Goal: Check status: Check status

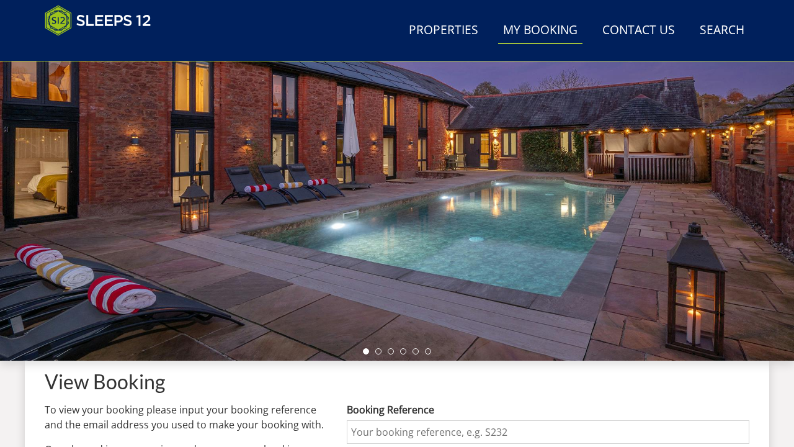
scroll to position [112, 0]
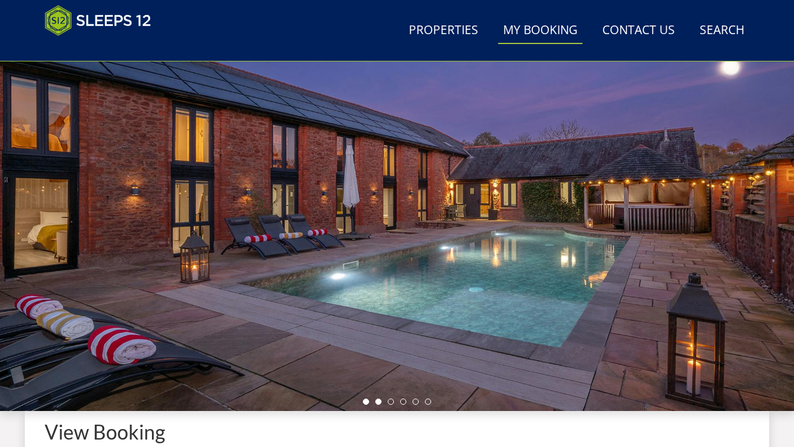
click at [378, 402] on li at bounding box center [378, 401] width 6 height 6
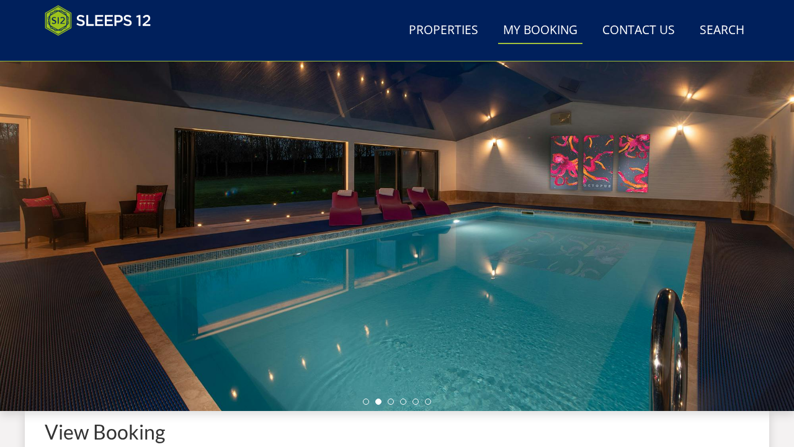
click at [395, 401] on ul at bounding box center [397, 401] width 68 height 6
click at [389, 402] on li at bounding box center [391, 401] width 6 height 6
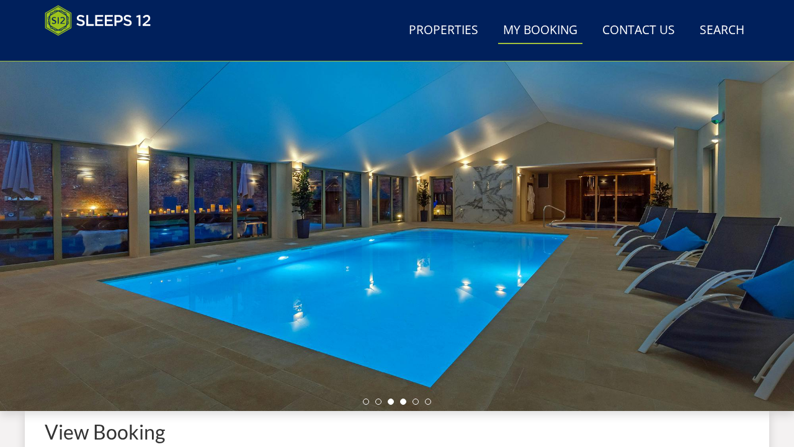
click at [406, 400] on li at bounding box center [403, 401] width 6 height 6
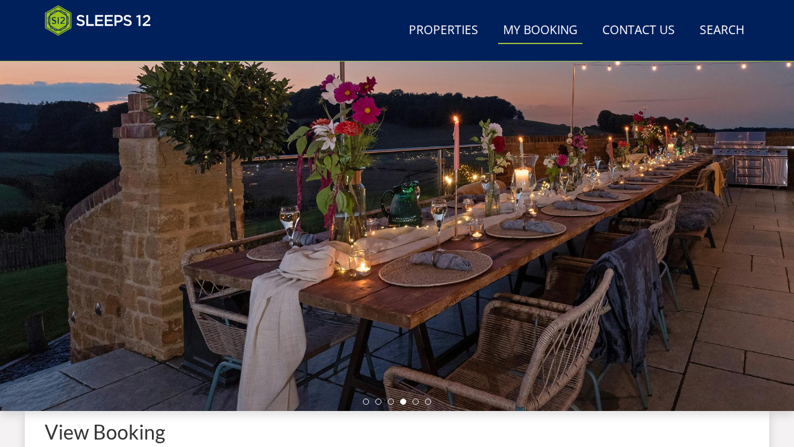
click at [419, 402] on ul at bounding box center [397, 401] width 68 height 6
click at [429, 403] on li at bounding box center [428, 401] width 6 height 6
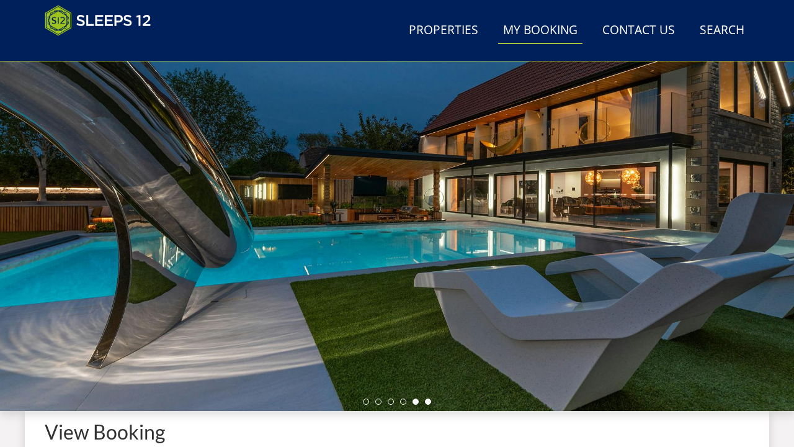
click at [417, 401] on li at bounding box center [416, 401] width 6 height 6
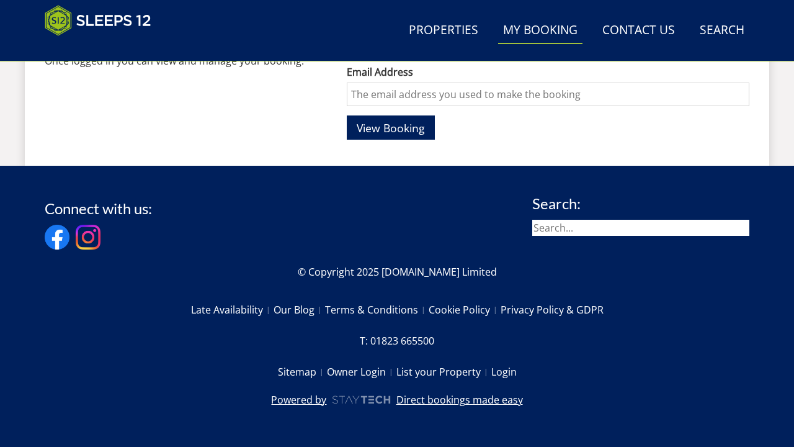
scroll to position [550, 0]
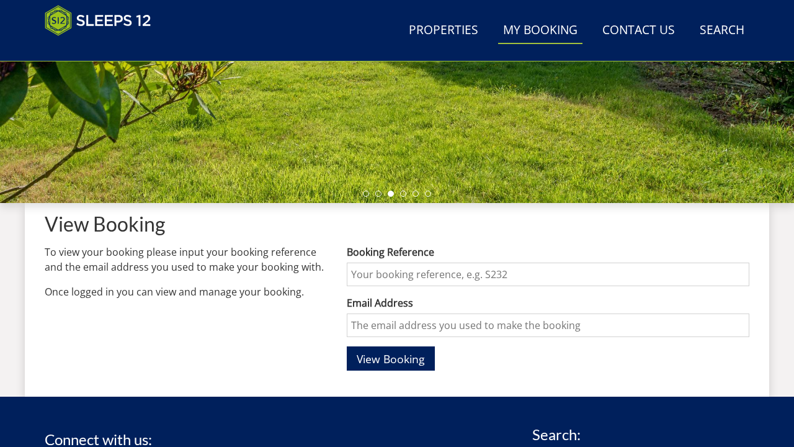
scroll to position [321, 0]
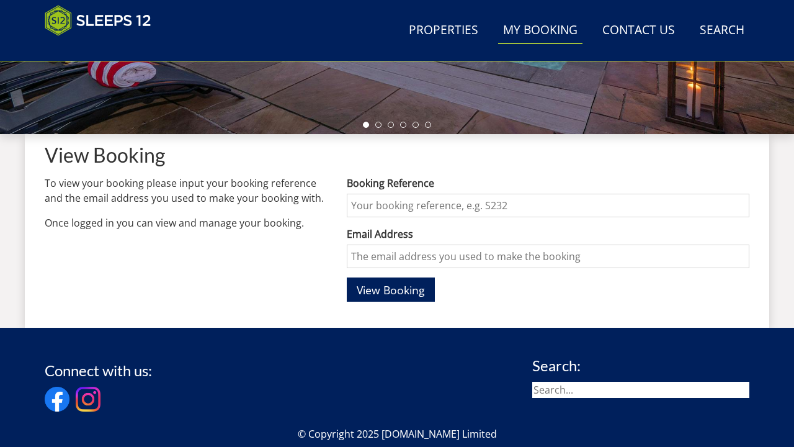
scroll to position [380, 0]
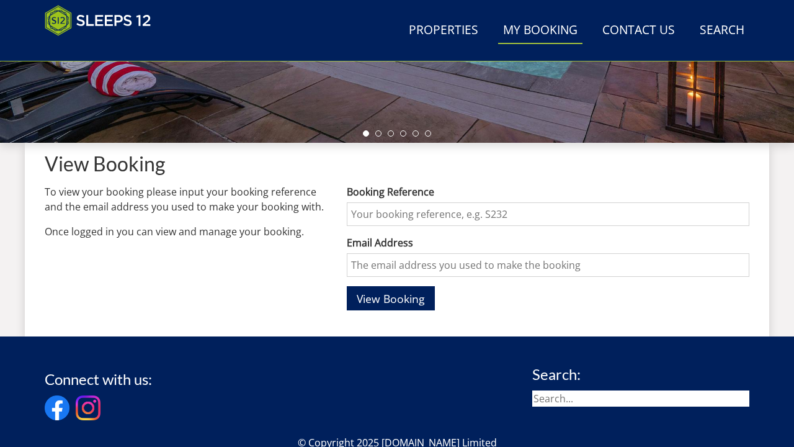
click at [358, 213] on input "Booking Reference" at bounding box center [548, 214] width 403 height 24
paste input "S45402"
type input "S45402"
click at [379, 268] on input "Email Address" at bounding box center [548, 265] width 403 height 24
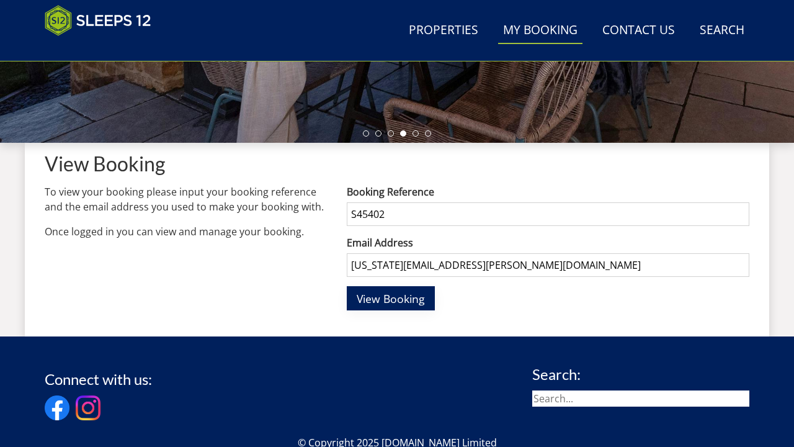
type input "virginia.mcgivern@nuh.nhs.uk"
click at [377, 295] on span "View Booking" at bounding box center [391, 298] width 68 height 15
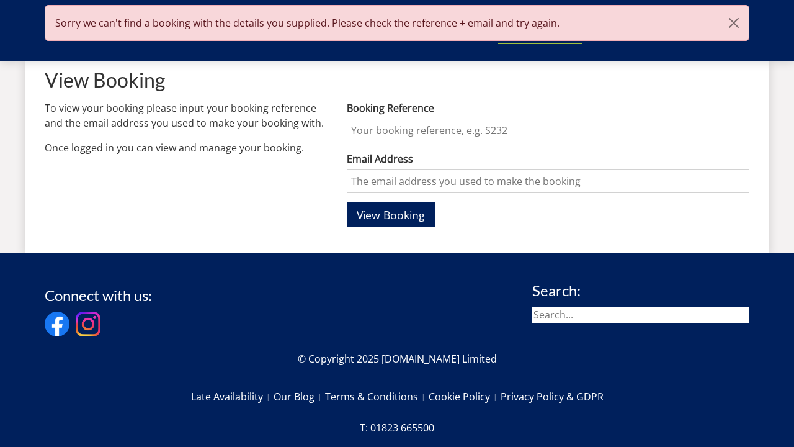
scroll to position [355, 0]
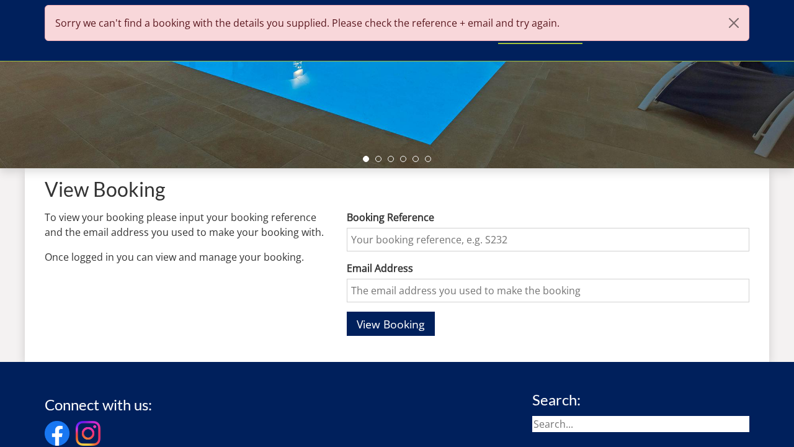
paste input "S45402"
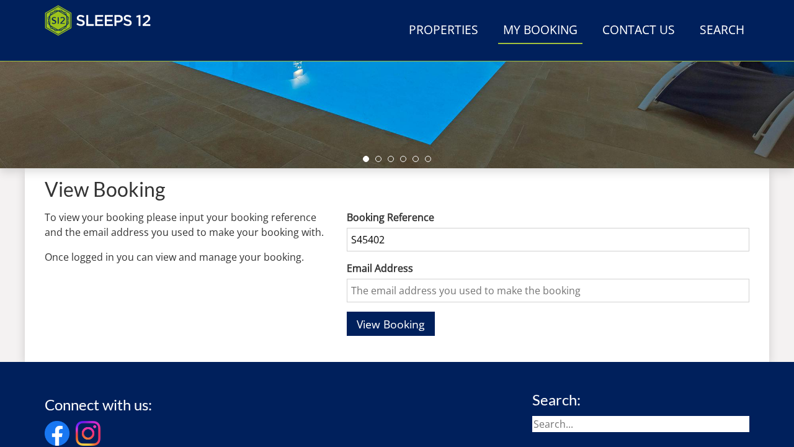
type input "S45402"
click at [361, 289] on input "Email Address" at bounding box center [548, 291] width 403 height 24
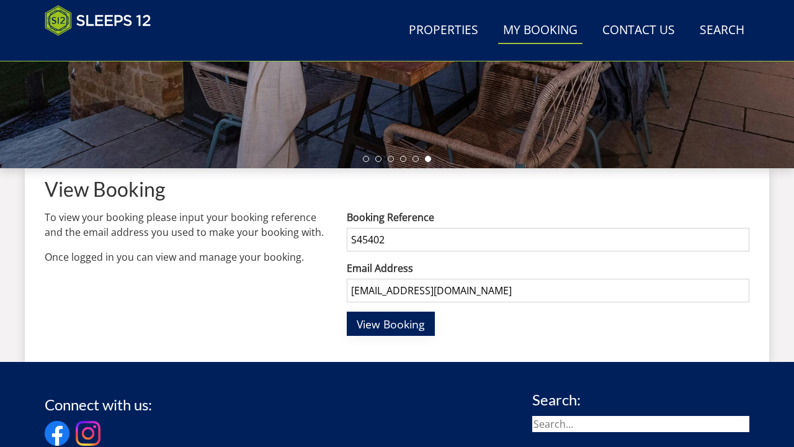
type input "vmcgivern@hotmail.co.uk"
click at [386, 323] on span "View Booking" at bounding box center [391, 323] width 68 height 15
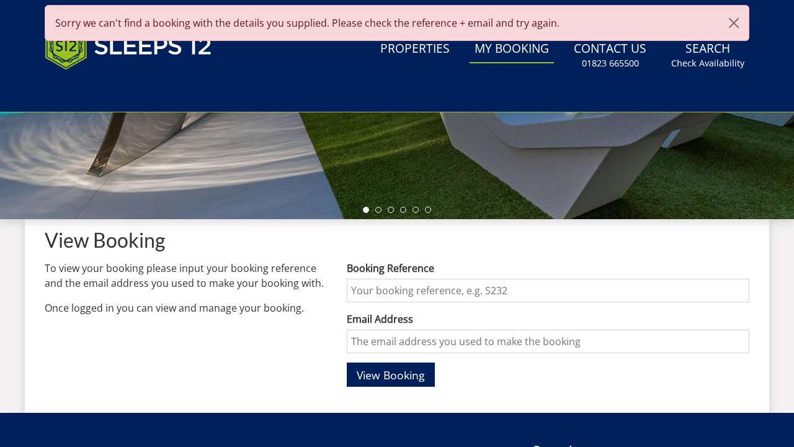
scroll to position [0, 0]
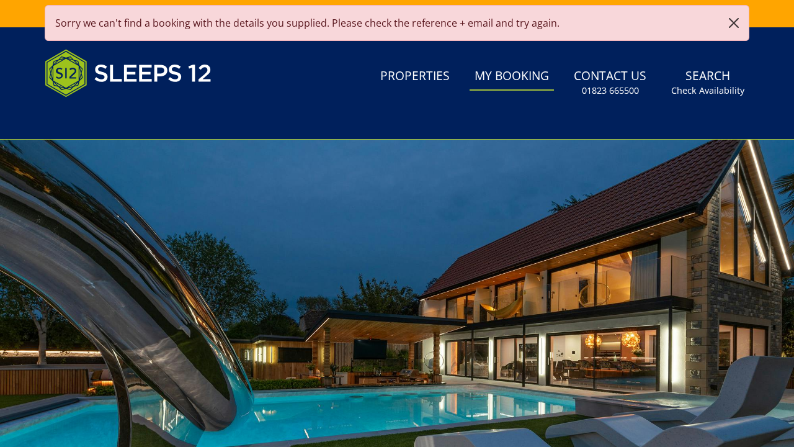
click at [733, 19] on button "button" at bounding box center [734, 23] width 30 height 35
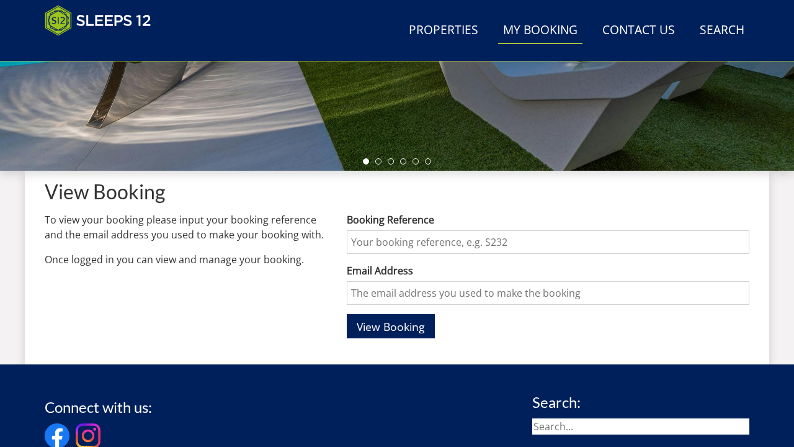
scroll to position [370, 0]
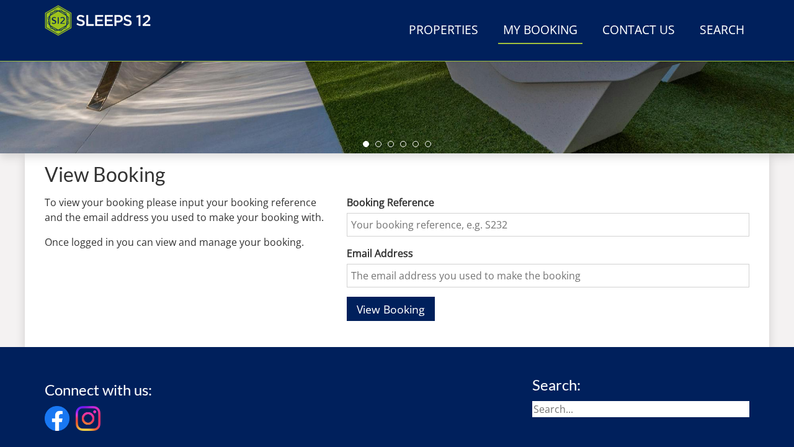
click at [368, 221] on input "Booking Reference" at bounding box center [548, 225] width 403 height 24
paste input "S45402"
type input "S45402"
click at [379, 277] on input "Email Address" at bounding box center [548, 276] width 403 height 24
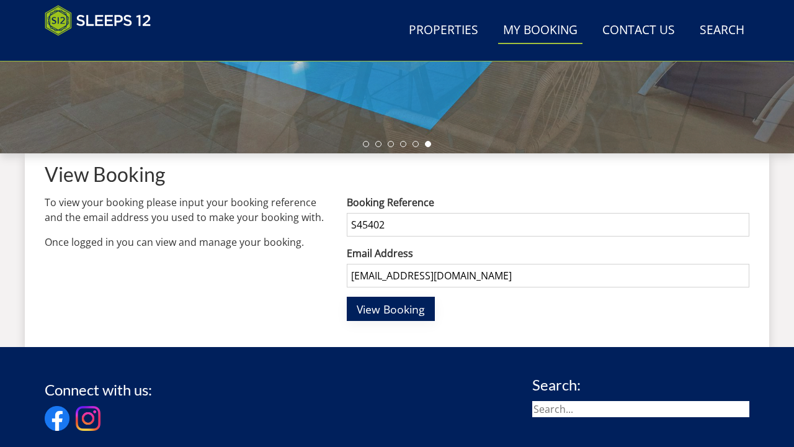
type input "vmcgivern3@hotmail.co.uk"
click at [393, 308] on span "View Booking" at bounding box center [391, 309] width 68 height 15
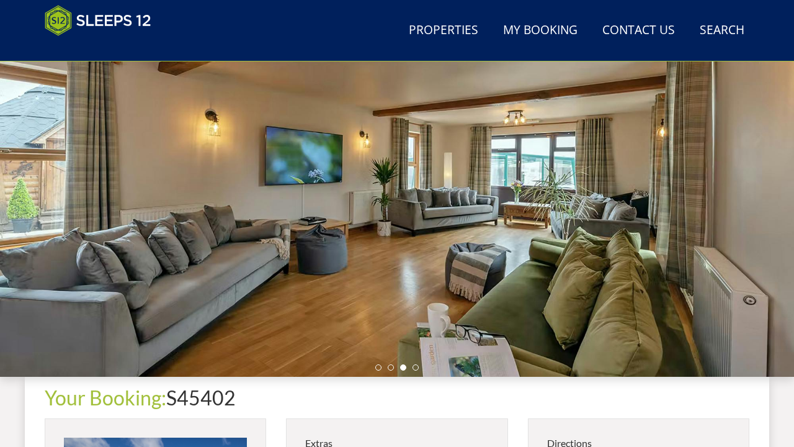
scroll to position [163, 0]
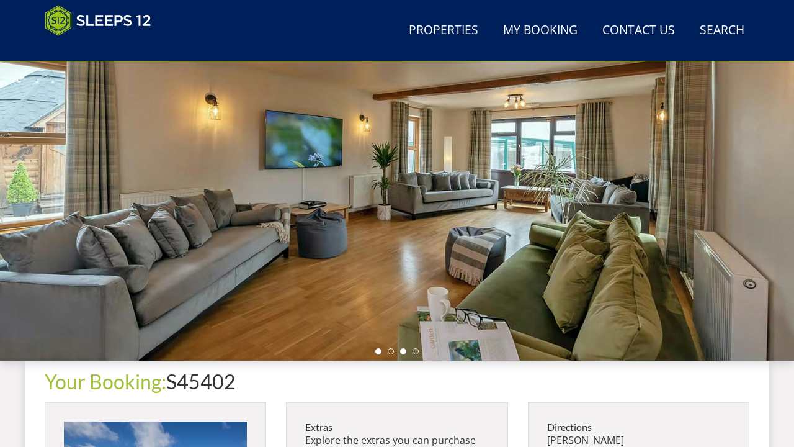
click at [379, 352] on li at bounding box center [378, 351] width 6 height 6
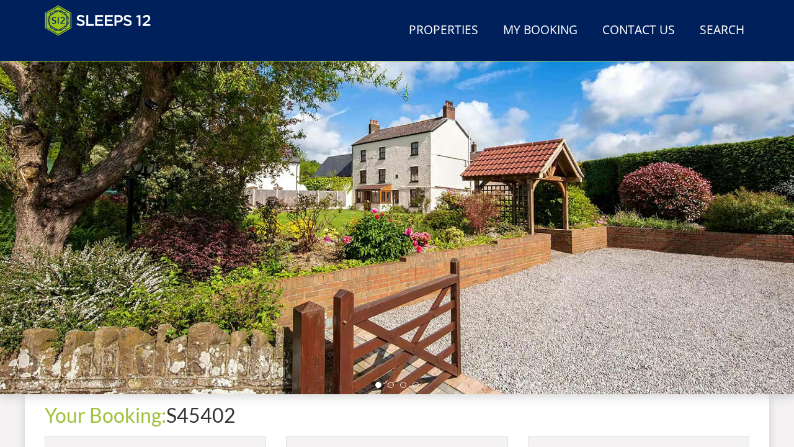
scroll to position [128, 0]
click at [390, 383] on li at bounding box center [391, 385] width 6 height 6
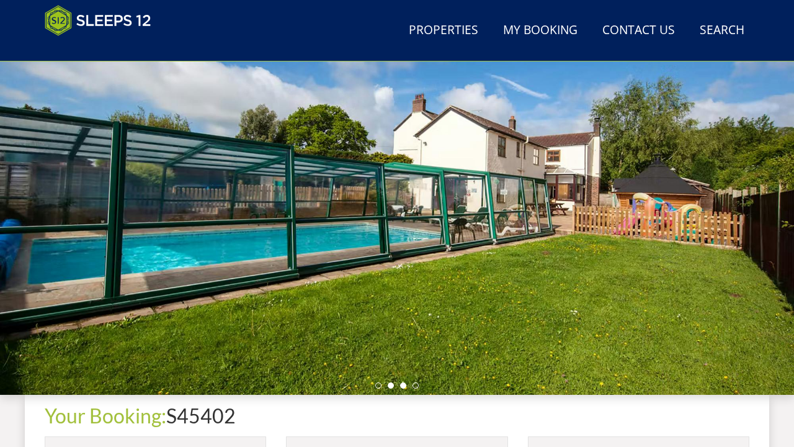
click at [401, 382] on li at bounding box center [403, 385] width 6 height 6
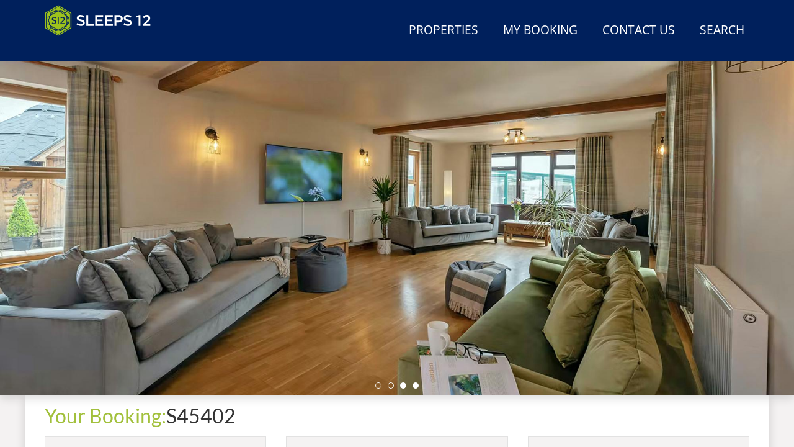
click at [417, 384] on li at bounding box center [416, 385] width 6 height 6
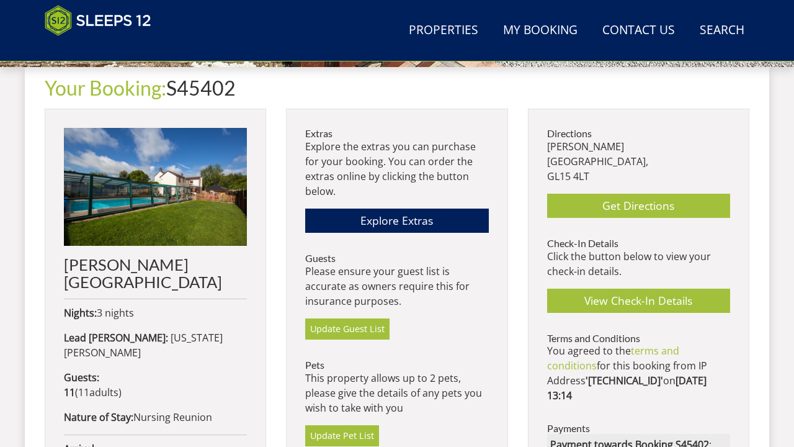
scroll to position [452, 0]
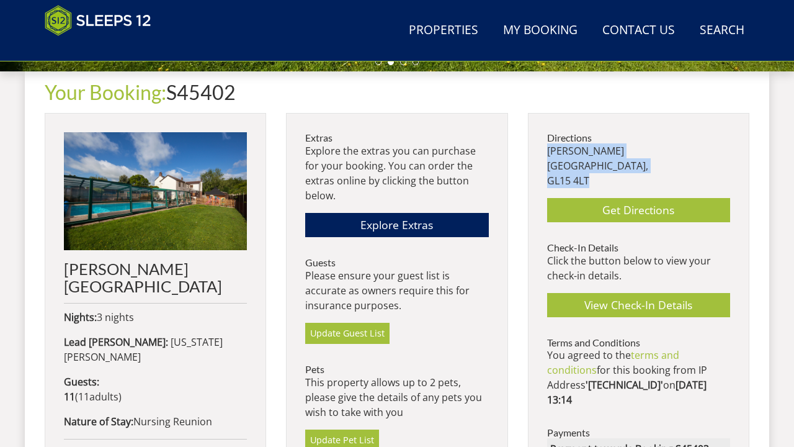
drag, startPoint x: 593, startPoint y: 178, endPoint x: 546, endPoint y: 153, distance: 53.6
click at [546, 153] on div "Directions Viney Hill Gloucestershire, GL15 4LT Get Directions Check-In Details…" at bounding box center [639, 340] width 222 height 455
copy p "Viney Hill Gloucestershire, GL15 4LT"
